Goal: Transaction & Acquisition: Obtain resource

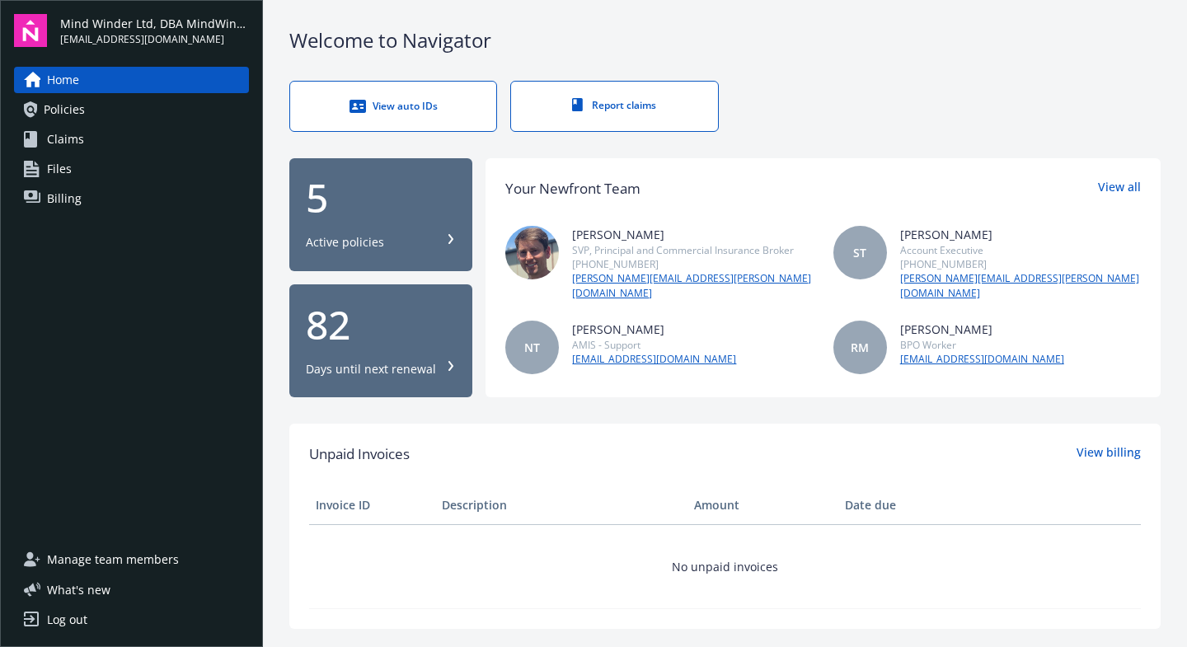
click at [397, 210] on div "5" at bounding box center [381, 198] width 150 height 40
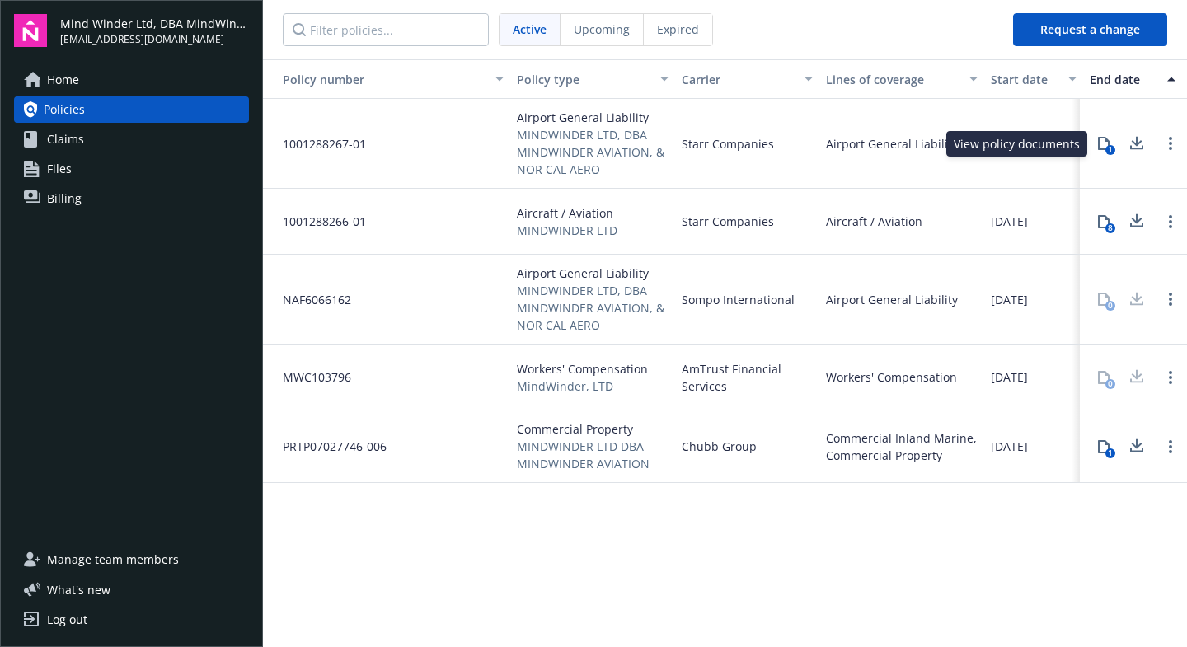
click at [1108, 141] on icon at bounding box center [1104, 143] width 12 height 13
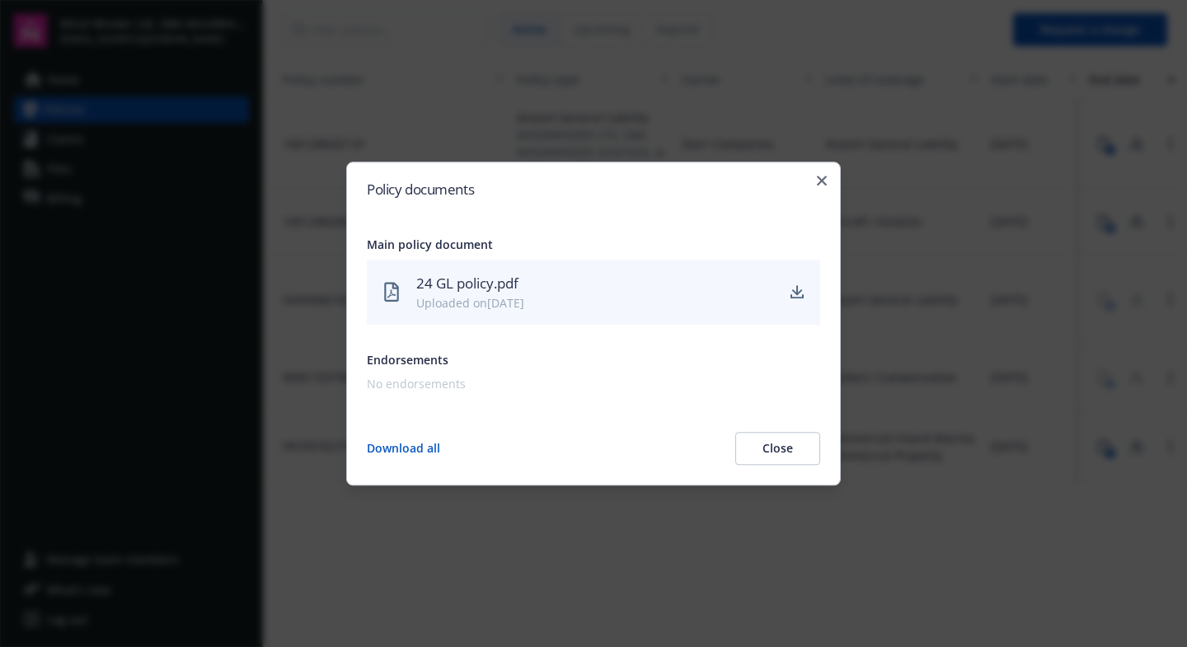
click at [463, 285] on div "24 GL policy.pdf" at bounding box center [595, 283] width 358 height 21
click at [801, 292] on icon "download" at bounding box center [797, 291] width 11 height 10
click at [820, 182] on icon "button" at bounding box center [822, 181] width 10 height 10
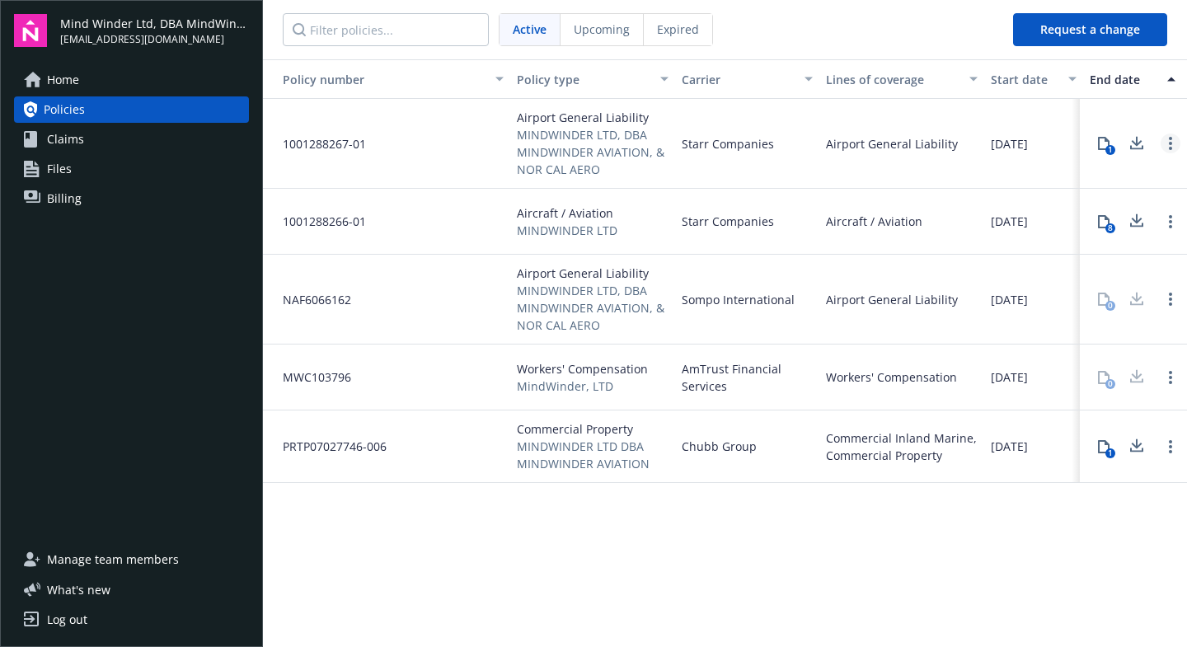
click at [1176, 140] on link "Open options" at bounding box center [1171, 144] width 20 height 20
click at [1113, 226] on div "8" at bounding box center [1111, 228] width 10 height 10
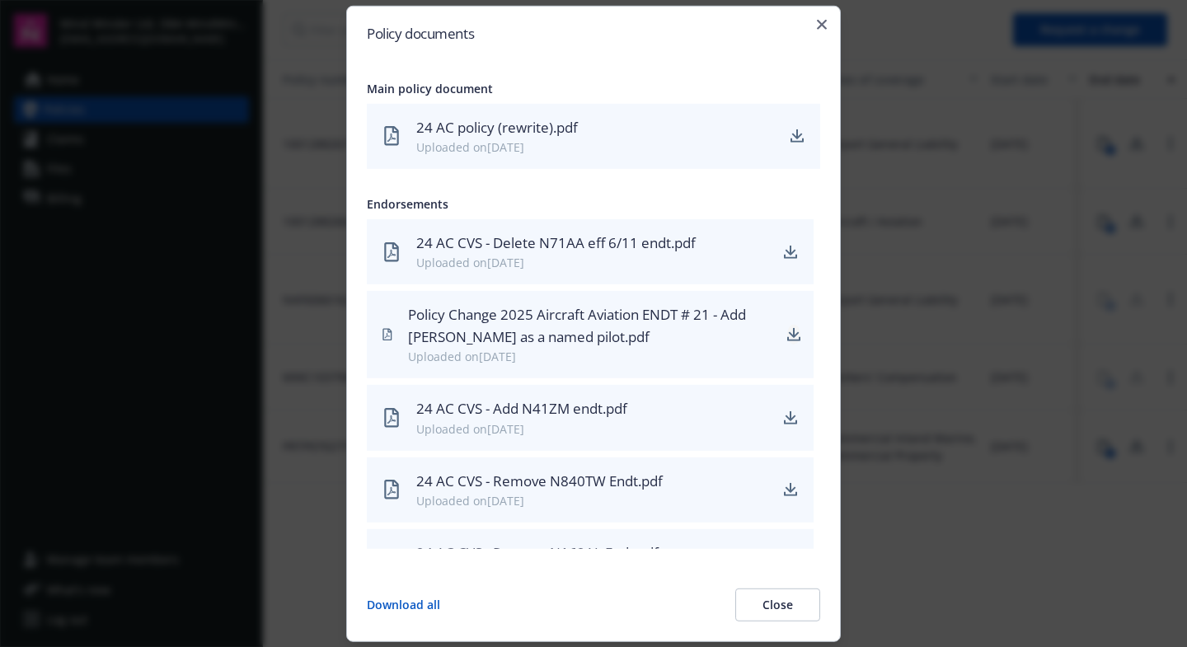
click at [787, 332] on icon "download" at bounding box center [793, 334] width 13 height 13
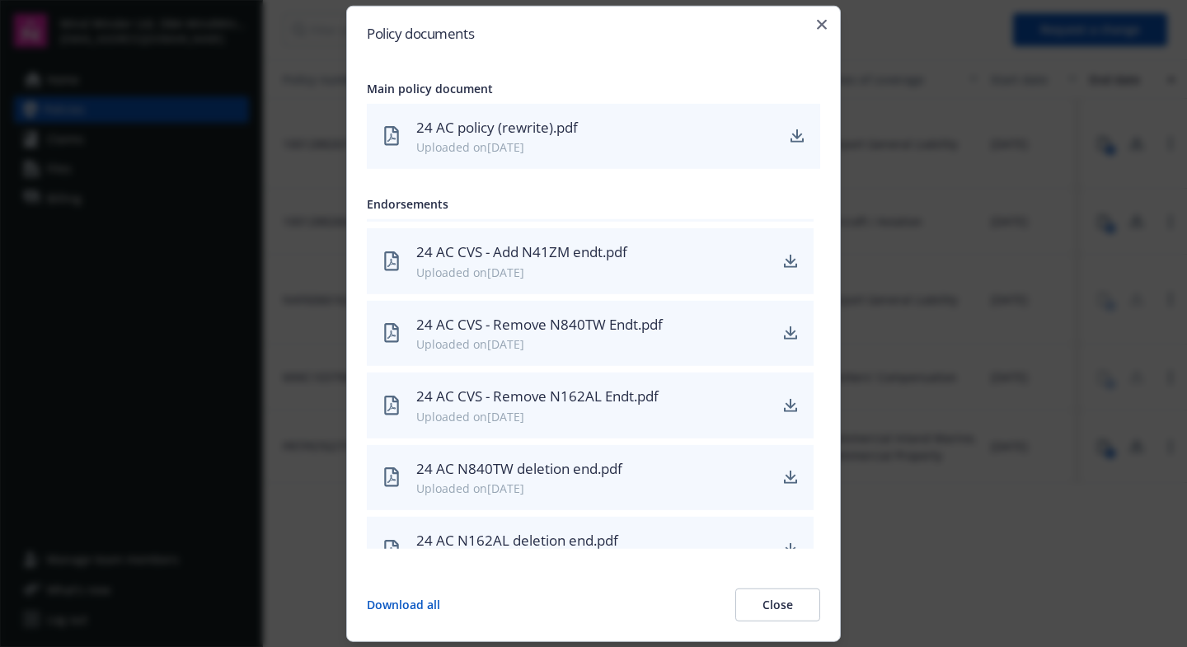
scroll to position [190, 0]
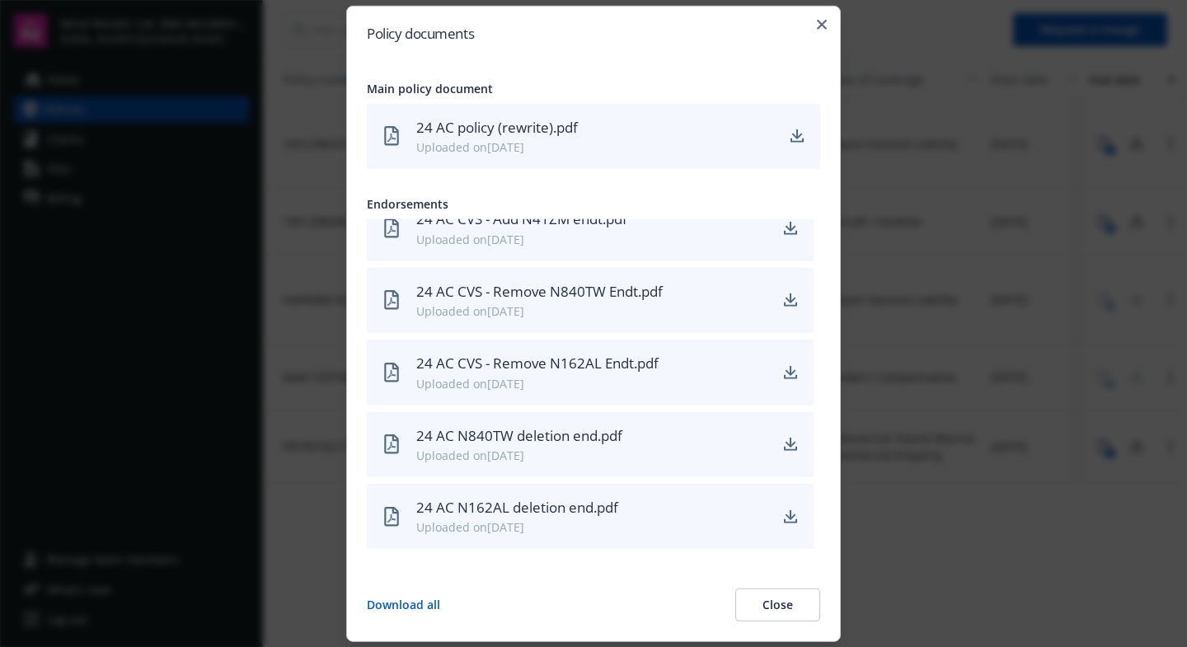
click at [759, 604] on button "Close" at bounding box center [777, 605] width 85 height 33
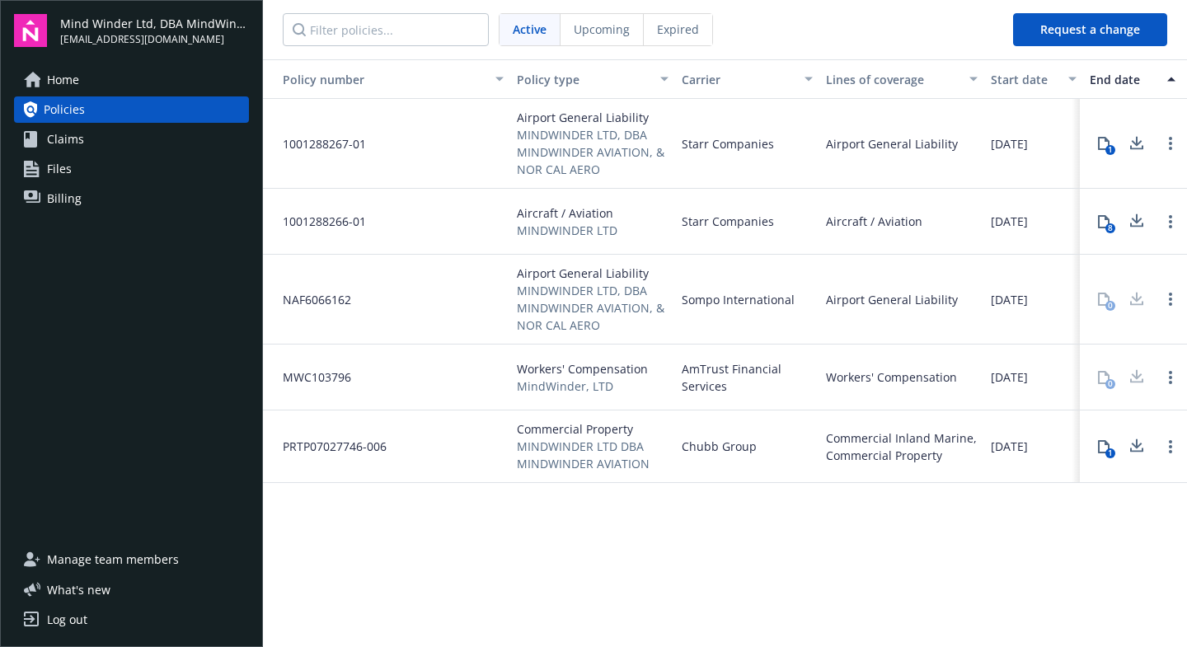
click at [1106, 449] on icon at bounding box center [1103, 446] width 13 height 13
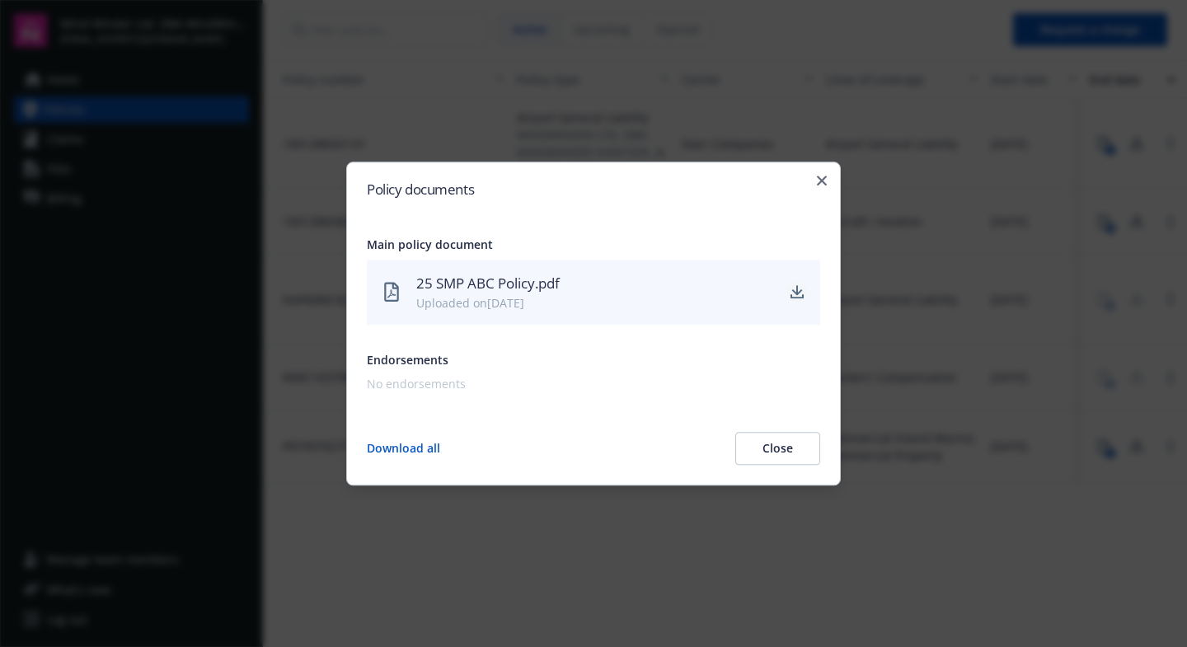
click at [800, 293] on icon "download" at bounding box center [797, 291] width 11 height 10
click at [820, 180] on icon "button" at bounding box center [822, 181] width 10 height 10
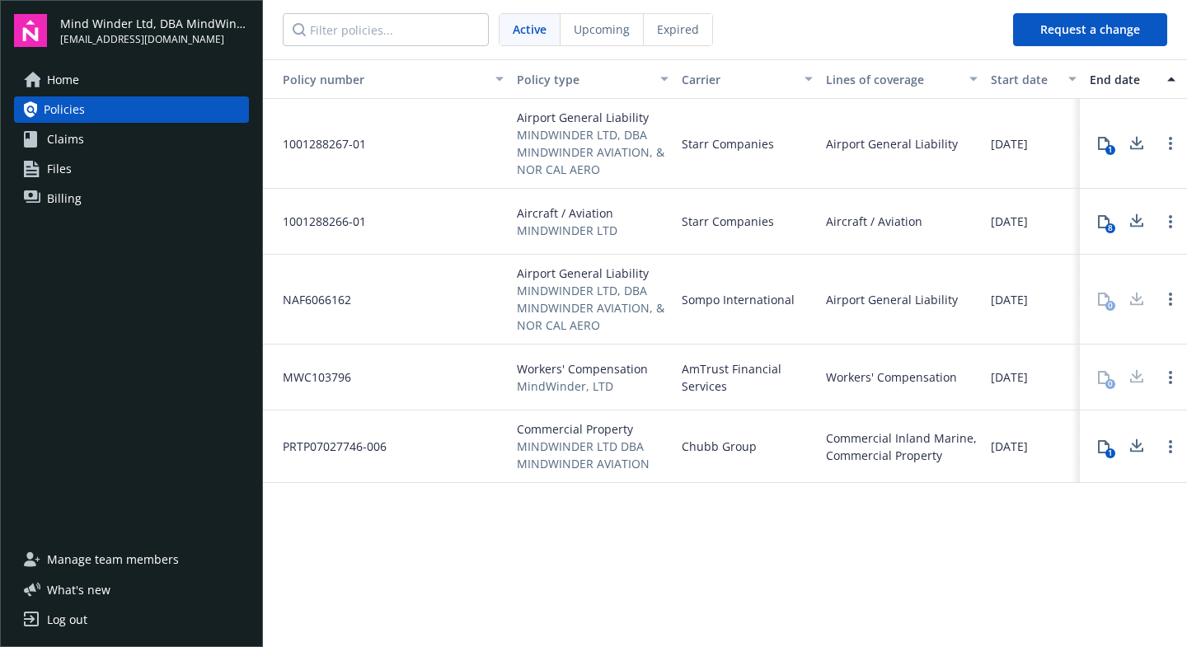
click at [49, 199] on span "Billing" at bounding box center [64, 199] width 35 height 26
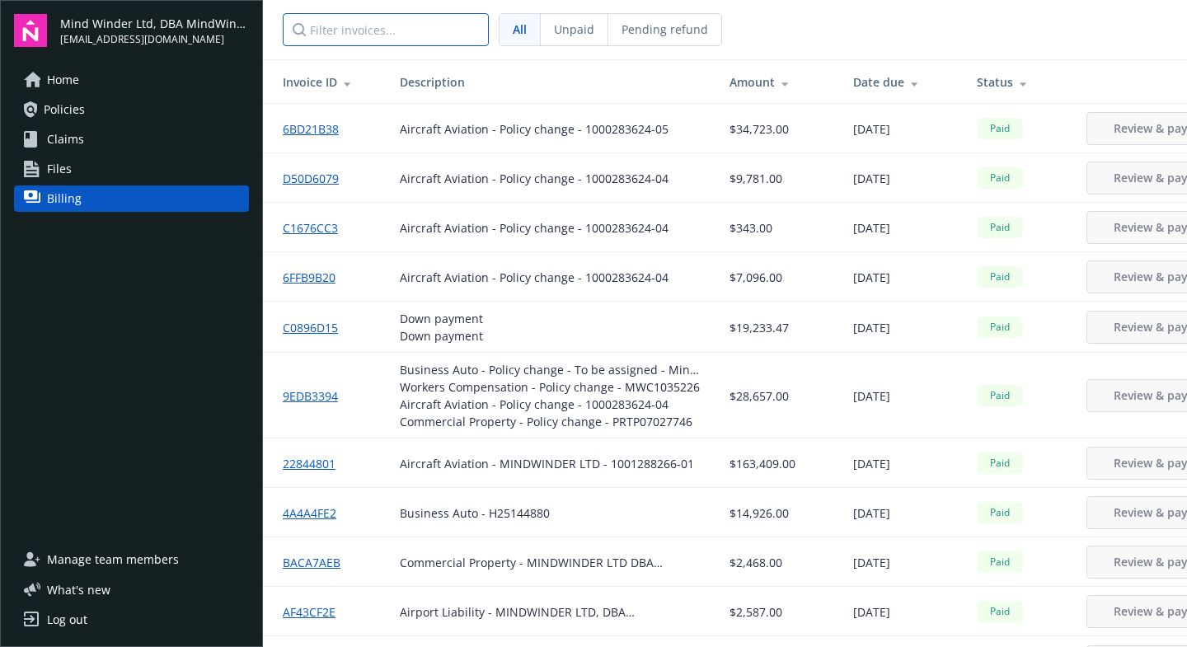
click at [427, 31] on input "Filter invoices..." at bounding box center [386, 29] width 206 height 33
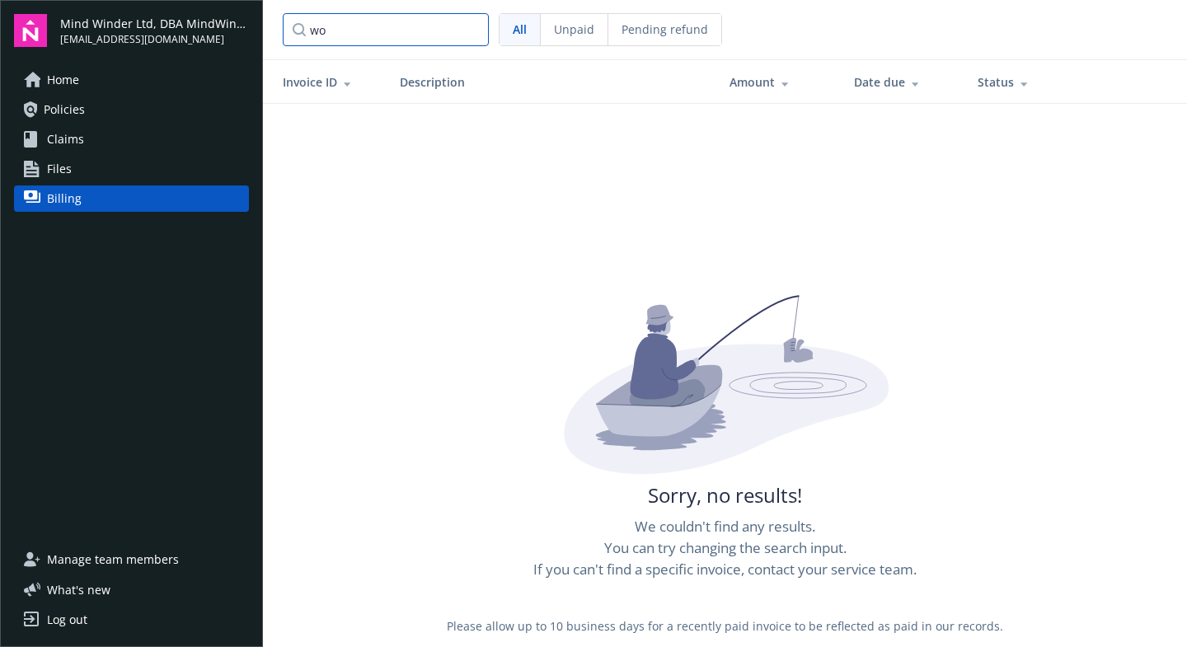
type input "w"
